Goal: Find specific page/section: Find specific page/section

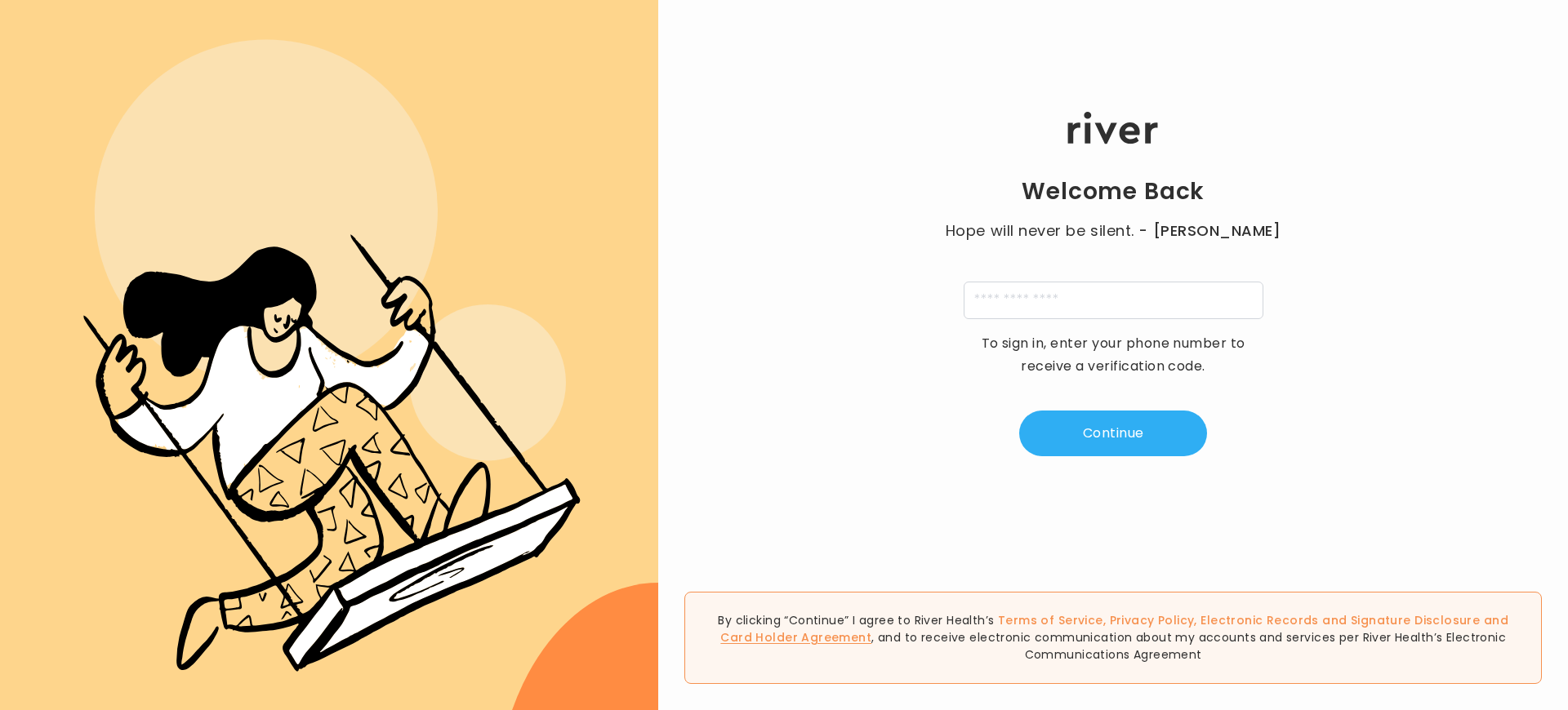
click at [871, 630] on link "Card Holder Agreement" at bounding box center [795, 638] width 151 height 16
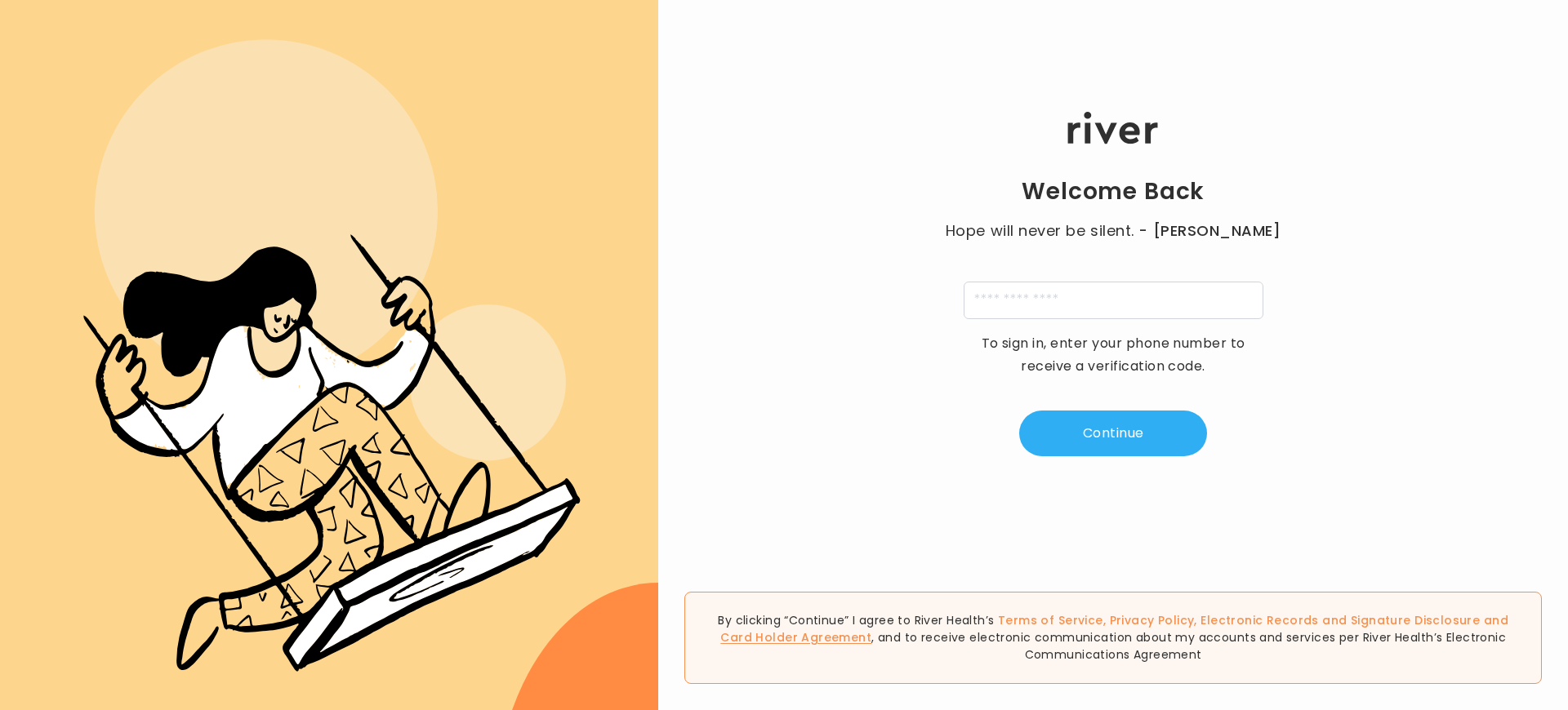
click at [871, 630] on link "Card Holder Agreement" at bounding box center [795, 638] width 151 height 16
